Goal: Navigation & Orientation: Find specific page/section

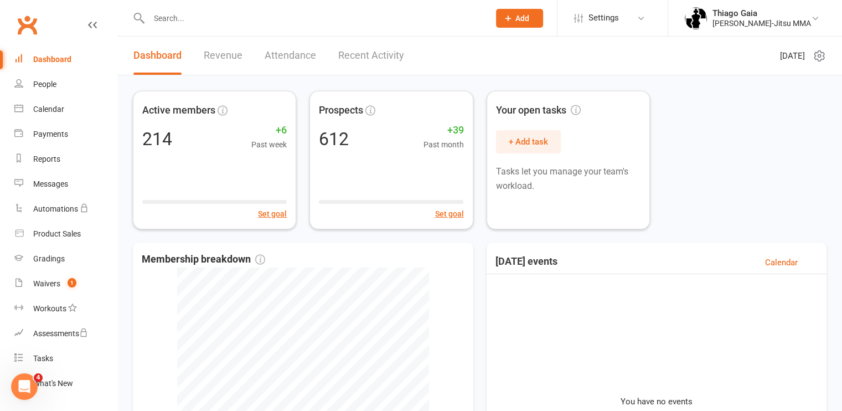
click at [234, 54] on link "Revenue" at bounding box center [223, 56] width 39 height 38
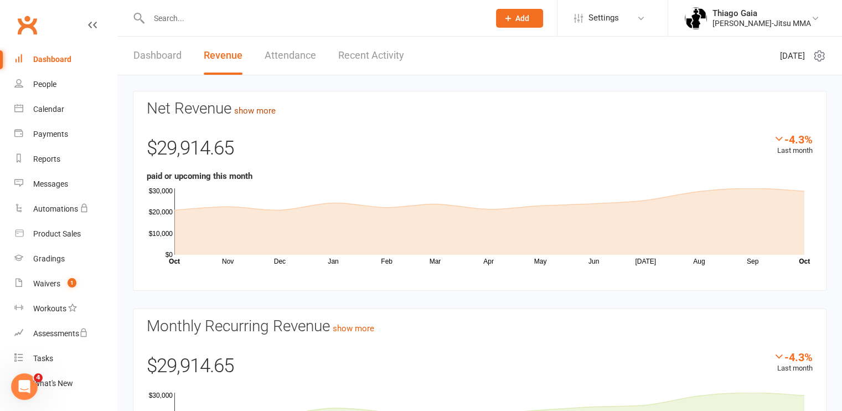
click at [268, 111] on link "show more" at bounding box center [255, 111] width 42 height 10
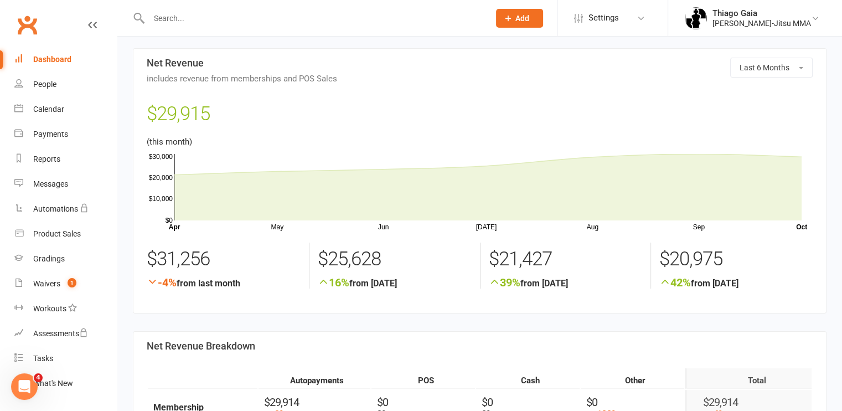
scroll to position [2, 0]
click at [44, 84] on div "People" at bounding box center [44, 84] width 23 height 9
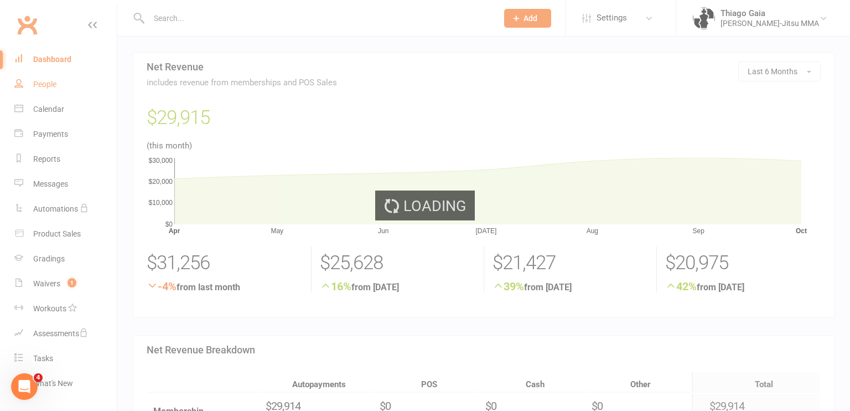
select select "100"
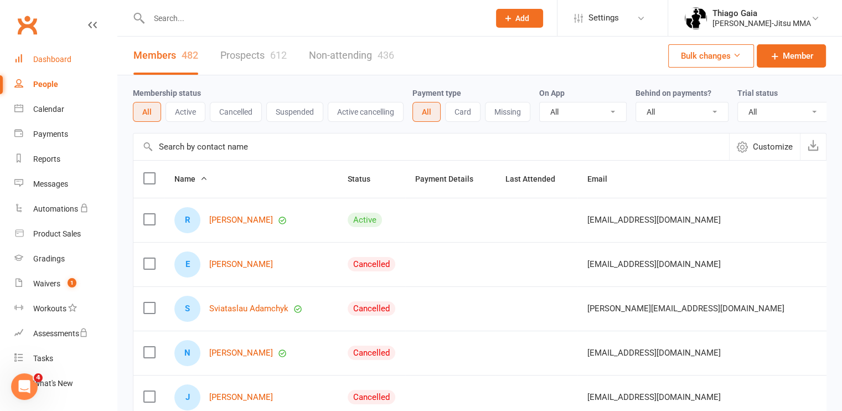
click at [45, 54] on link "Dashboard" at bounding box center [65, 59] width 102 height 25
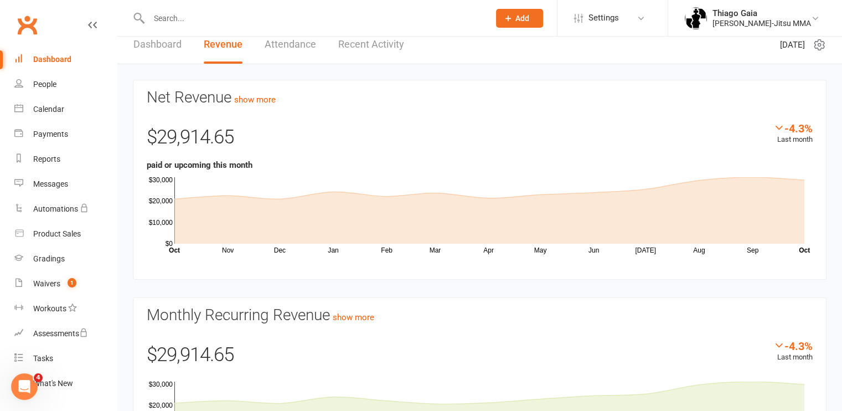
scroll to position [6, 0]
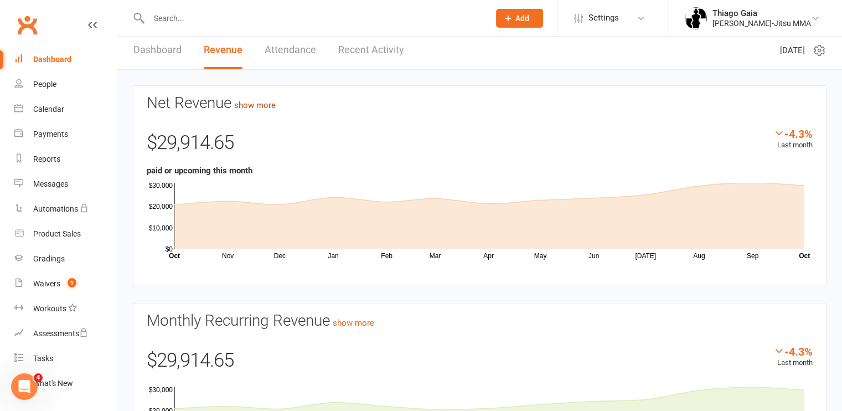
click at [268, 107] on link "show more" at bounding box center [255, 105] width 42 height 10
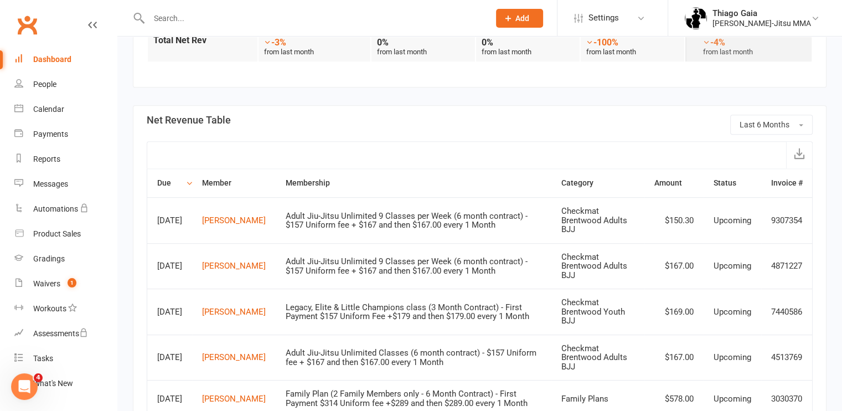
scroll to position [774, 0]
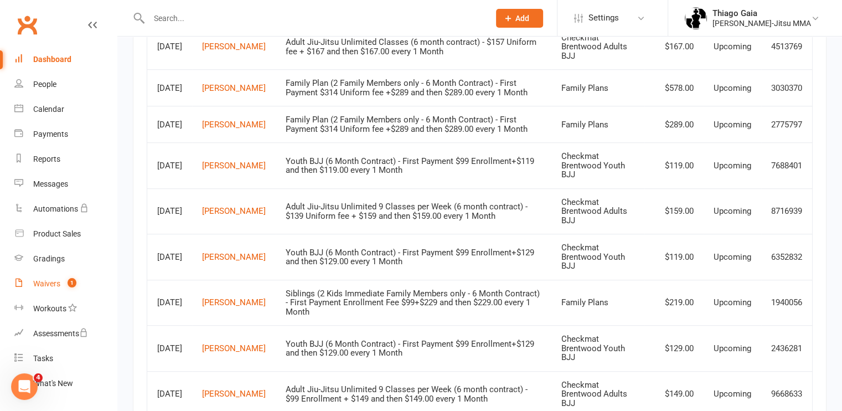
click at [61, 279] on link "Waivers 1" at bounding box center [65, 283] width 102 height 25
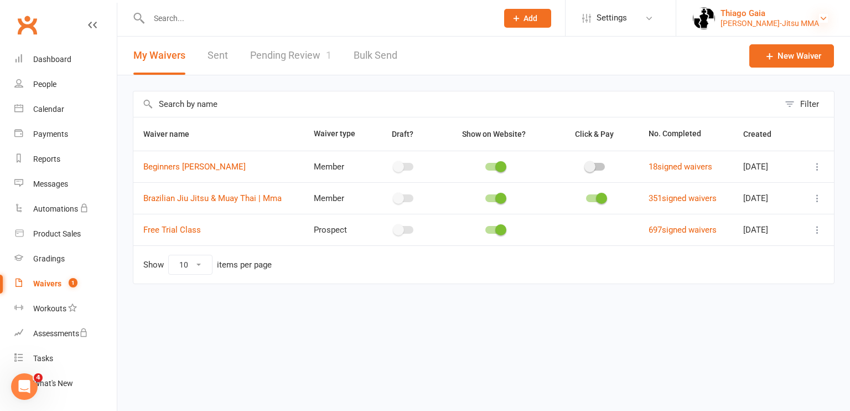
click at [824, 18] on icon at bounding box center [823, 18] width 9 height 9
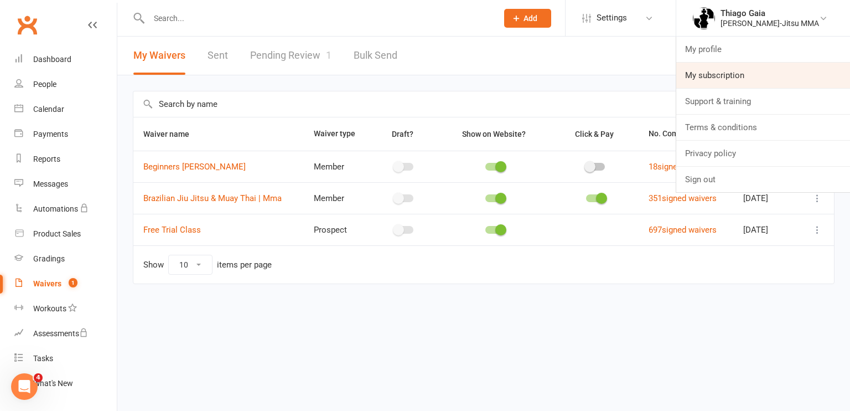
click at [730, 74] on link "My subscription" at bounding box center [763, 75] width 174 height 25
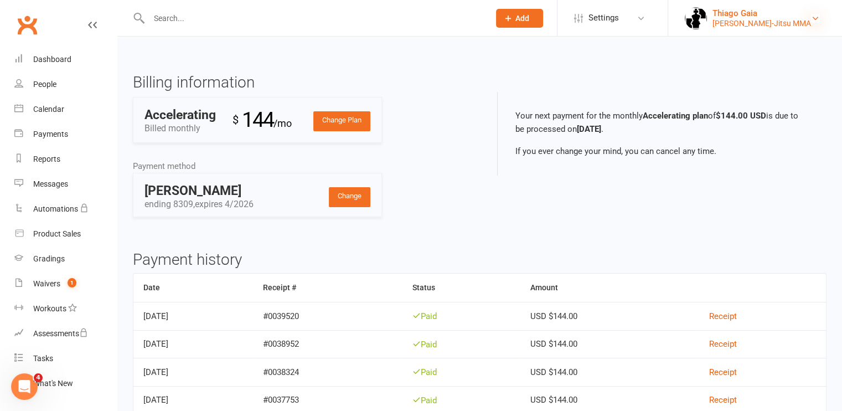
click at [817, 19] on icon at bounding box center [815, 18] width 9 height 9
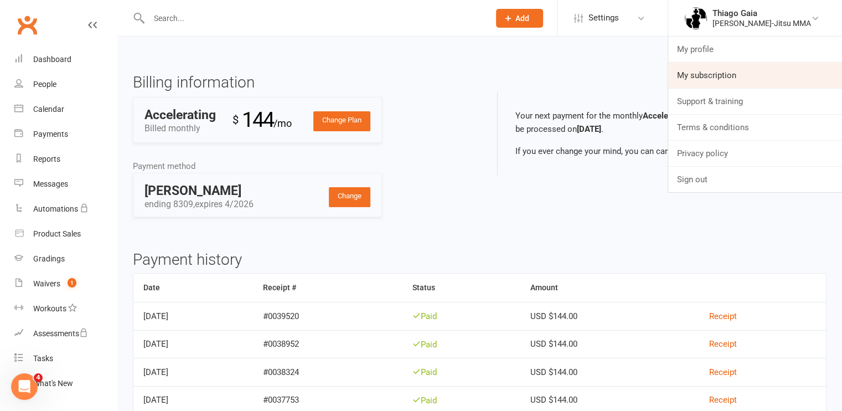
click at [728, 67] on link "My subscription" at bounding box center [755, 75] width 174 height 25
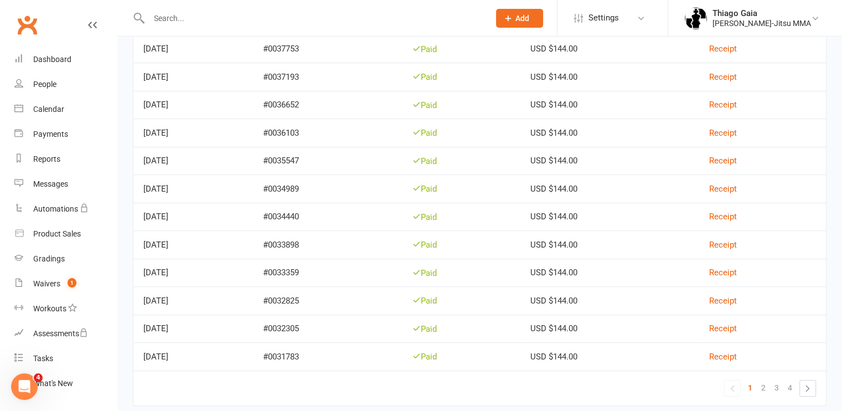
scroll to position [403, 0]
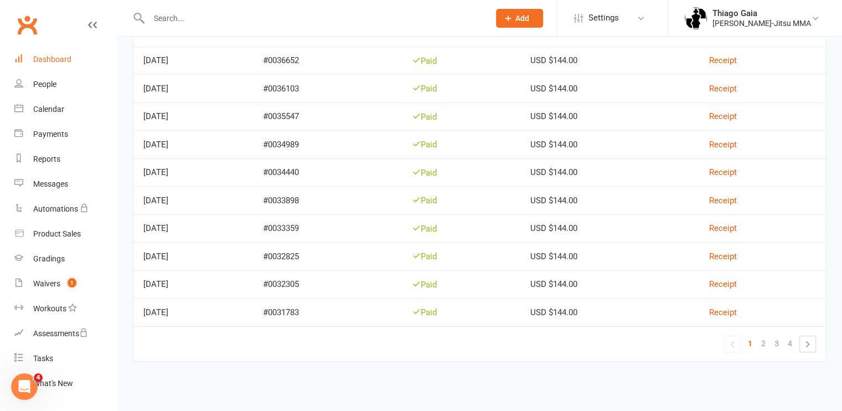
click at [51, 56] on div "Dashboard" at bounding box center [52, 59] width 38 height 9
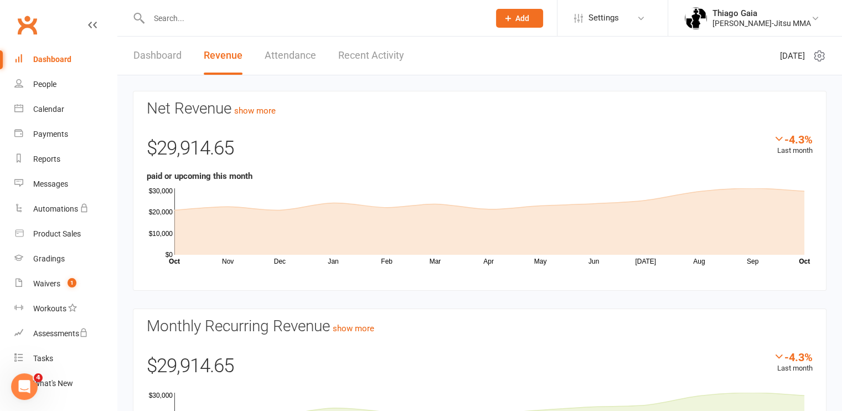
click at [383, 51] on link "Recent Activity" at bounding box center [371, 56] width 66 height 38
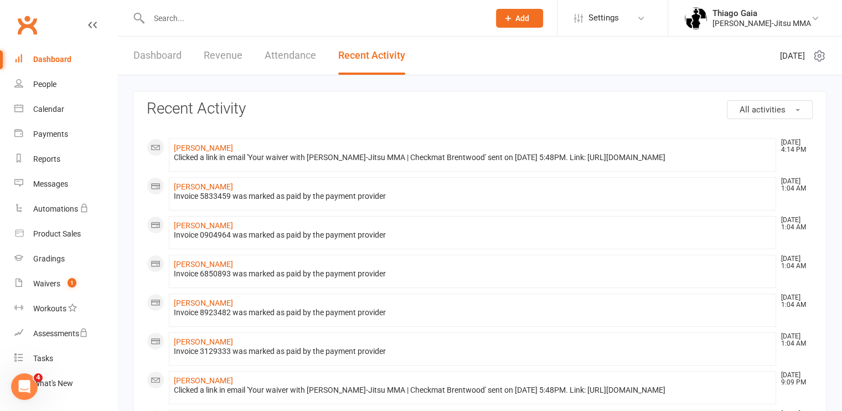
click at [164, 57] on link "Dashboard" at bounding box center [157, 56] width 48 height 38
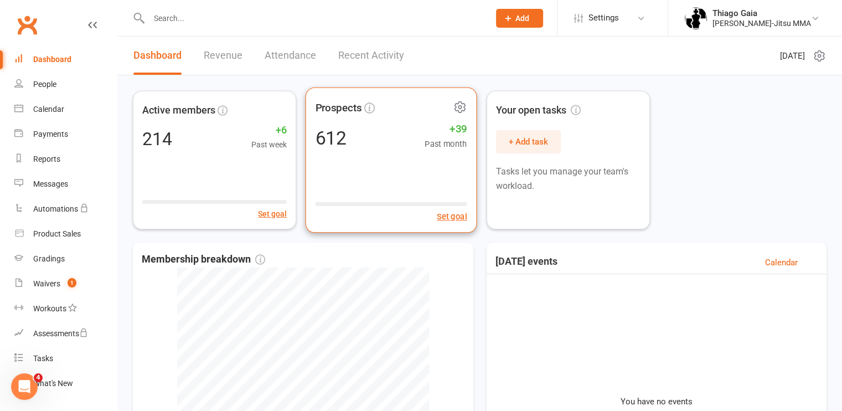
click at [419, 129] on div "612 +39 Past month" at bounding box center [391, 137] width 152 height 25
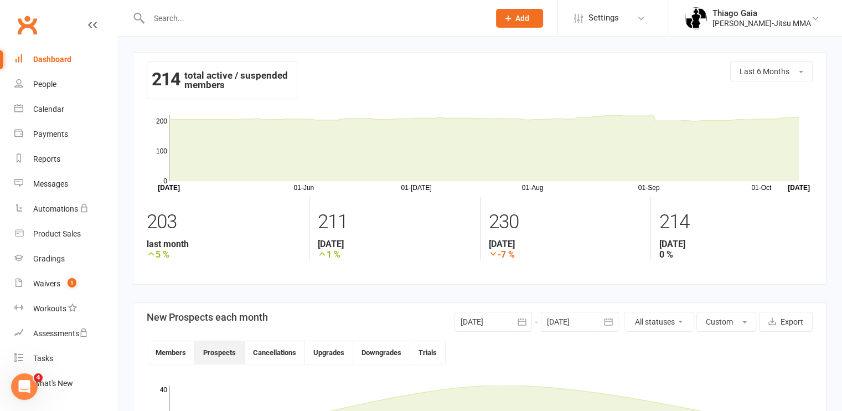
click at [60, 58] on div "Dashboard" at bounding box center [52, 59] width 38 height 9
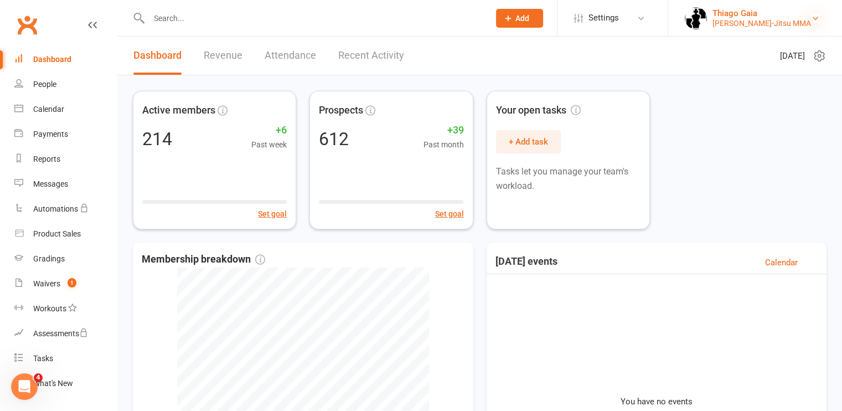
click at [814, 20] on icon at bounding box center [815, 18] width 9 height 9
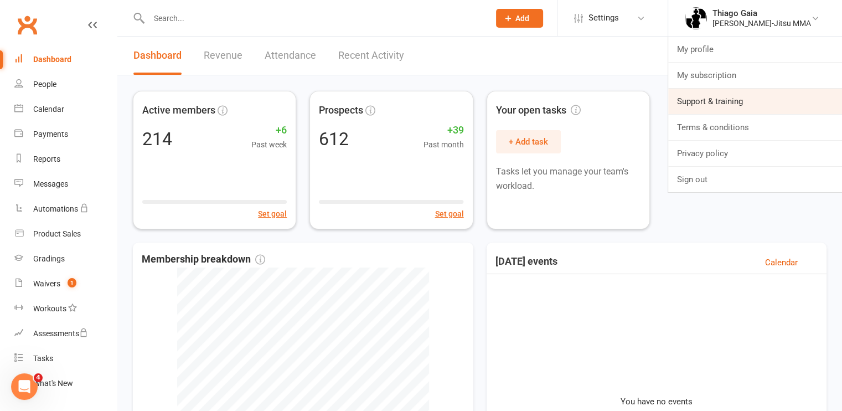
click at [718, 98] on link "Support & training" at bounding box center [755, 101] width 174 height 25
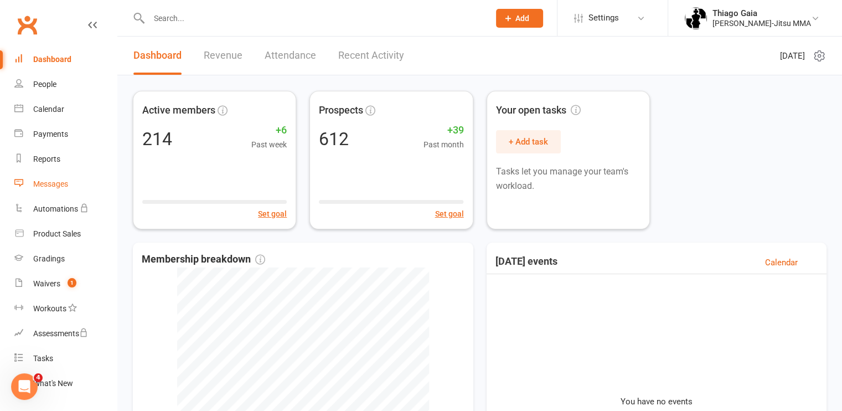
click at [58, 180] on div "Messages" at bounding box center [50, 183] width 35 height 9
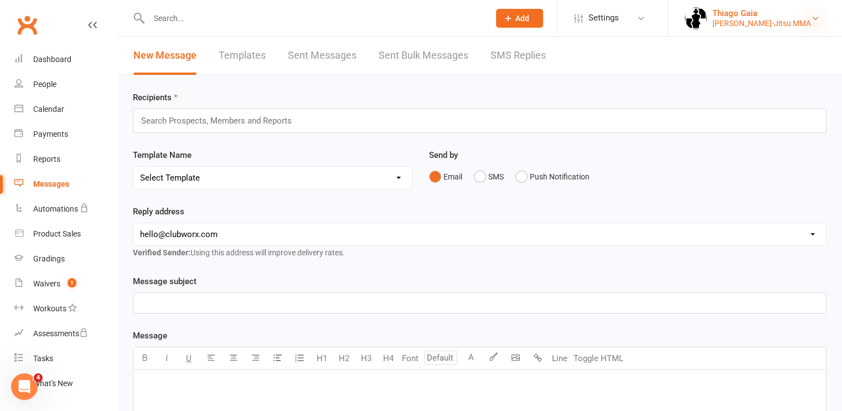
click at [815, 16] on icon at bounding box center [815, 18] width 9 height 9
click at [592, 205] on div "Reply address hello@clubworx.com info@checkmatbrentwood.com Verified Sender: Us…" at bounding box center [479, 232] width 693 height 54
click at [88, 23] on icon at bounding box center [92, 24] width 9 height 9
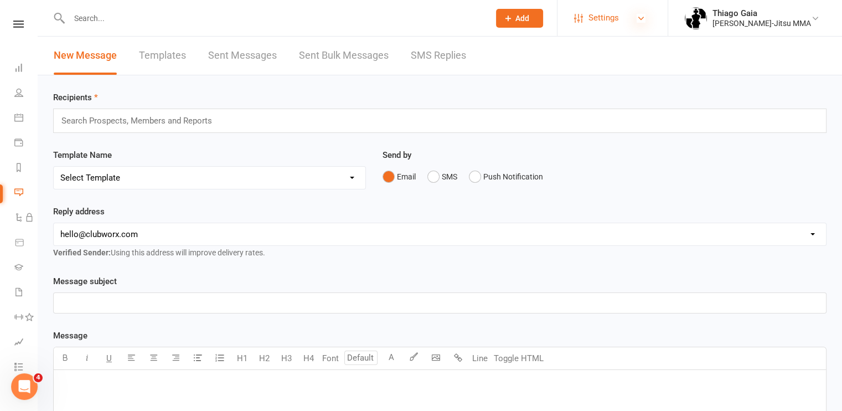
click at [645, 20] on icon at bounding box center [640, 18] width 9 height 9
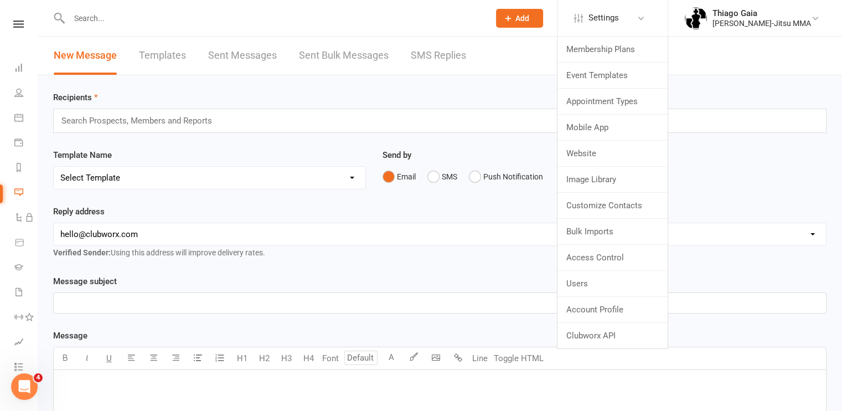
click at [782, 69] on div "New Message Templates Sent Messages Sent Bulk Messages SMS Replies" at bounding box center [440, 56] width 804 height 39
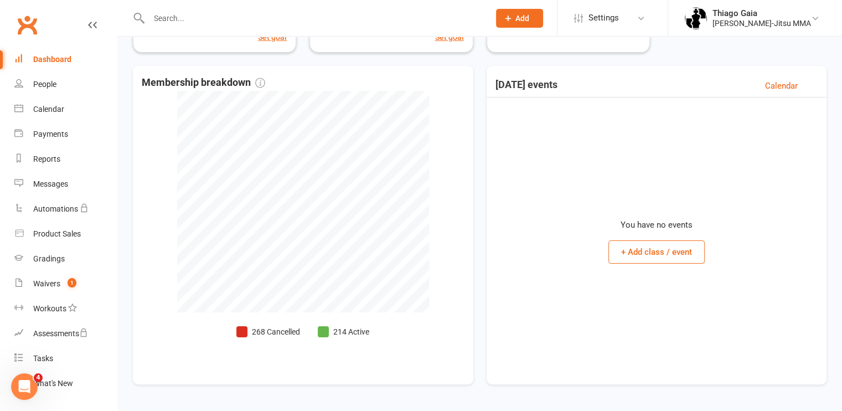
scroll to position [177, 0]
